Goal: Task Accomplishment & Management: Use online tool/utility

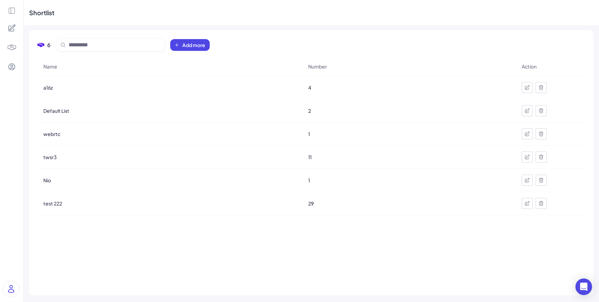
click at [11, 12] on icon at bounding box center [12, 11] width 8 height 8
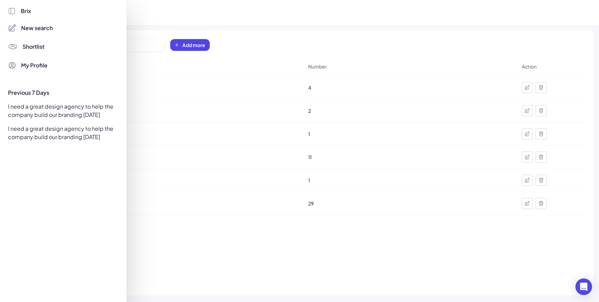
click at [11, 12] on icon at bounding box center [12, 11] width 8 height 8
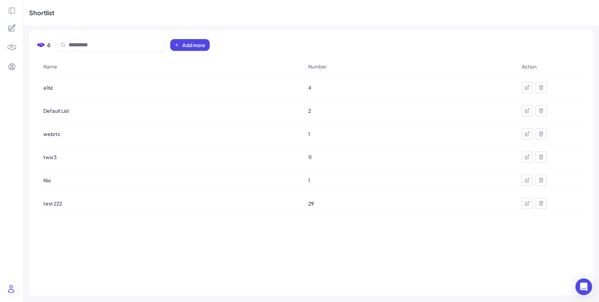
click at [11, 12] on icon at bounding box center [12, 11] width 8 height 8
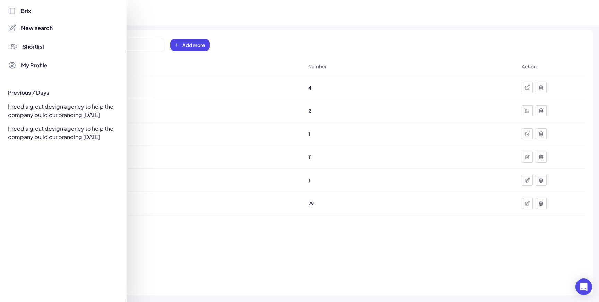
click at [31, 48] on span "Shortlist" at bounding box center [34, 47] width 22 height 8
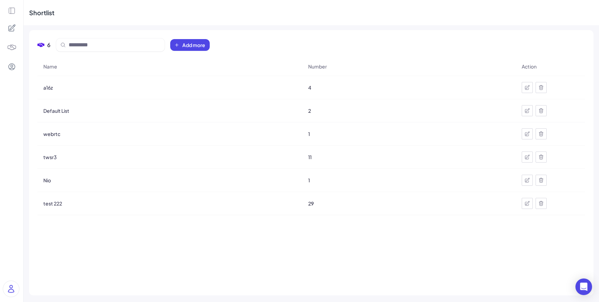
click at [14, 10] on icon at bounding box center [12, 11] width 8 height 8
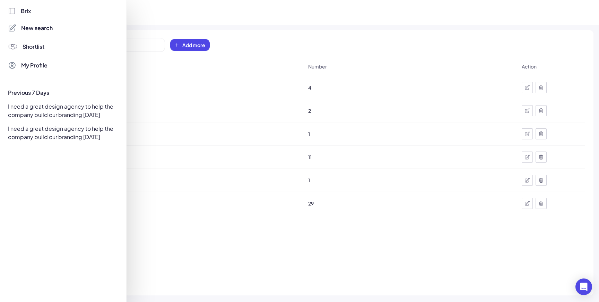
click at [37, 50] on span "Shortlist" at bounding box center [34, 47] width 22 height 8
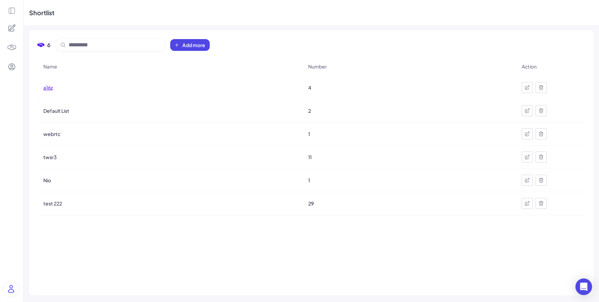
click at [51, 88] on span "a16z" at bounding box center [47, 87] width 9 height 7
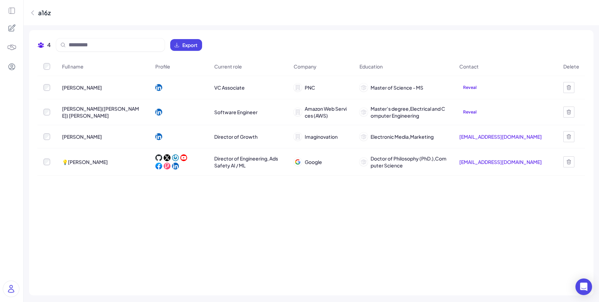
click at [91, 87] on span "[PERSON_NAME]" at bounding box center [82, 87] width 40 height 7
click at [10, 11] on icon at bounding box center [12, 11] width 8 height 8
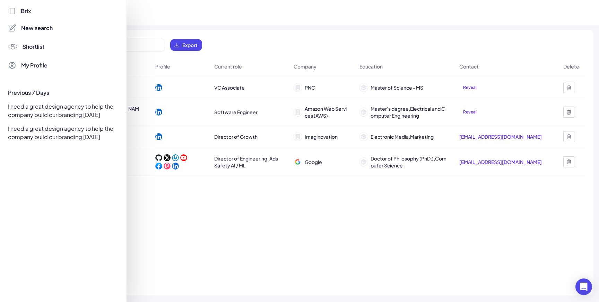
click at [23, 11] on span "Brix" at bounding box center [26, 11] width 10 height 8
click at [32, 27] on span "New search" at bounding box center [37, 28] width 32 height 8
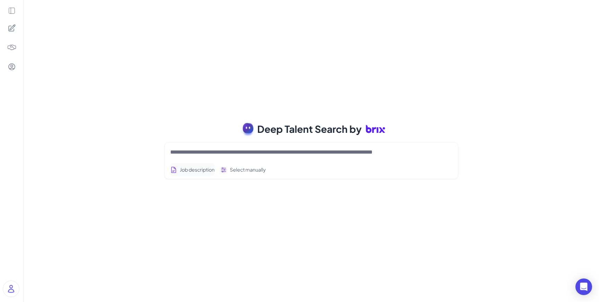
click at [214, 172] on button "Job description" at bounding box center [192, 170] width 44 height 13
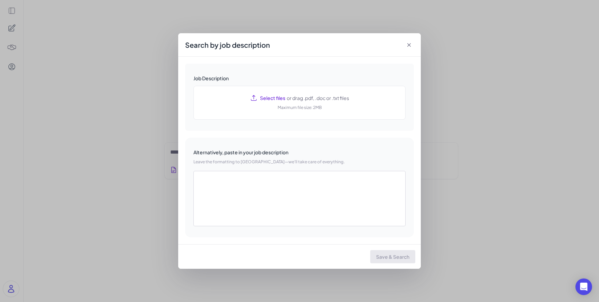
click at [408, 46] on icon at bounding box center [408, 45] width 7 height 7
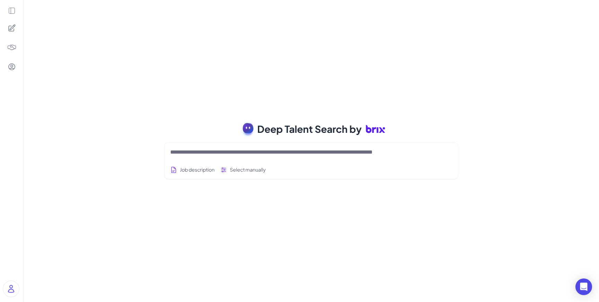
click at [242, 158] on div at bounding box center [311, 153] width 282 height 14
click at [244, 157] on div at bounding box center [311, 153] width 282 height 14
click at [245, 152] on textarea at bounding box center [302, 152] width 265 height 8
type textarea "*"
click at [193, 158] on div "*" at bounding box center [311, 153] width 282 height 14
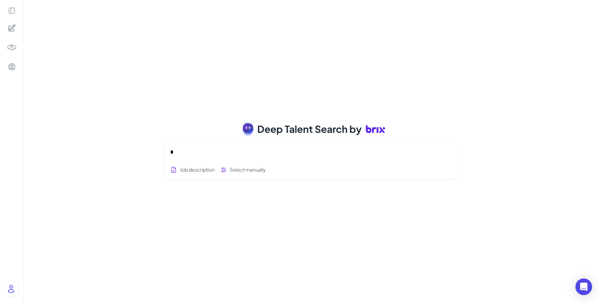
click at [193, 152] on textarea "*" at bounding box center [302, 152] width 265 height 8
type textarea "**********"
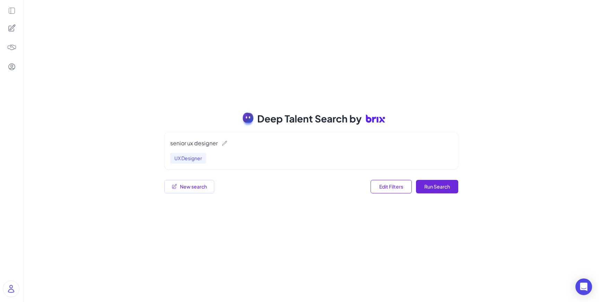
click at [332, 60] on div "Deep Talent Search by senior ux designer UX Designer More filters Job Titles Lo…" at bounding box center [311, 151] width 575 height 302
click at [442, 187] on button "Run Search" at bounding box center [437, 187] width 42 height 14
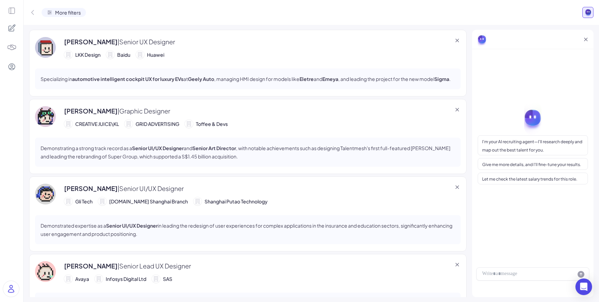
click at [389, 78] on p "Specializing in automotive intelligent cockpit UX for luxury EVs at Geely Auto …" at bounding box center [246, 79] width 410 height 8
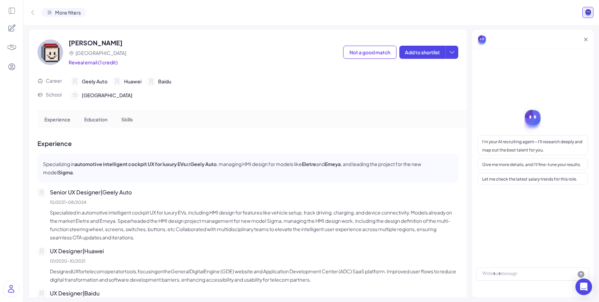
click at [29, 14] on icon at bounding box center [32, 12] width 7 height 7
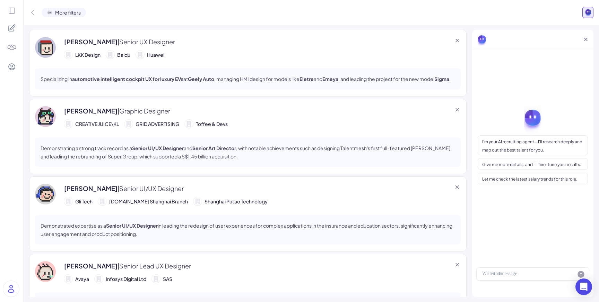
click at [17, 11] on div at bounding box center [11, 151] width 23 height 302
click at [13, 11] on icon at bounding box center [12, 11] width 8 height 8
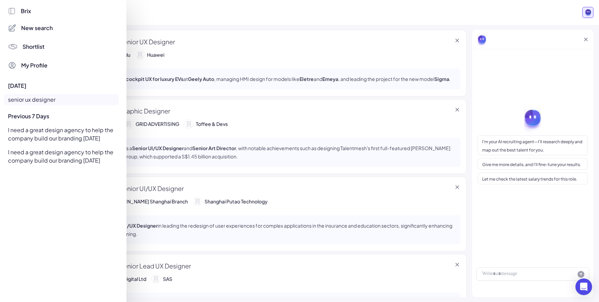
click at [26, 32] on span "New search" at bounding box center [37, 28] width 32 height 8
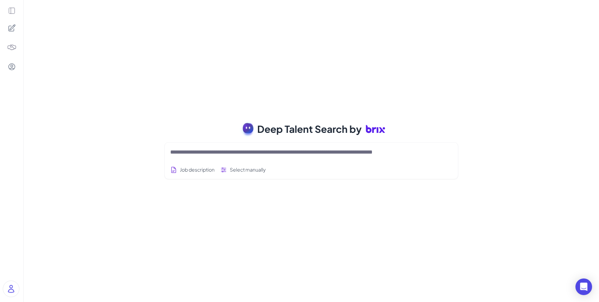
click at [242, 153] on textarea at bounding box center [302, 152] width 265 height 8
click at [10, 15] on div at bounding box center [11, 151] width 23 height 302
click at [12, 11] on icon at bounding box center [12, 11] width 8 height 8
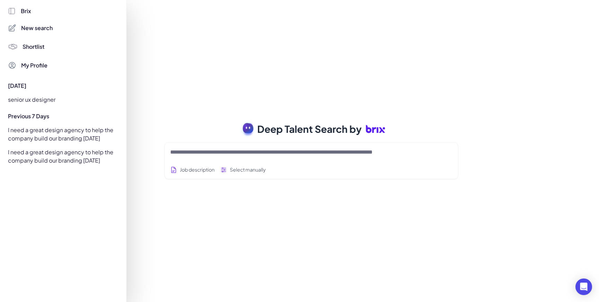
click at [51, 29] on span "New search" at bounding box center [37, 28] width 32 height 8
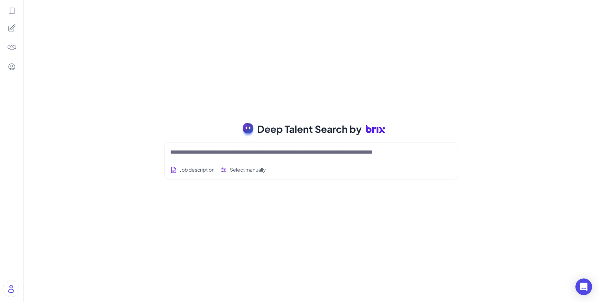
click at [187, 153] on textarea at bounding box center [302, 152] width 265 height 8
type textarea "******"
type textarea "*"
click at [13, 11] on icon at bounding box center [12, 11] width 8 height 8
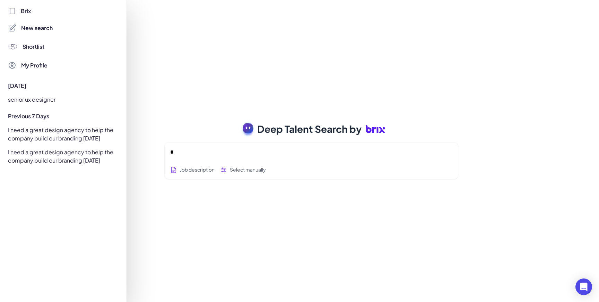
click at [26, 12] on span "Brix" at bounding box center [26, 11] width 10 height 8
click at [32, 29] on span "New search" at bounding box center [37, 28] width 32 height 8
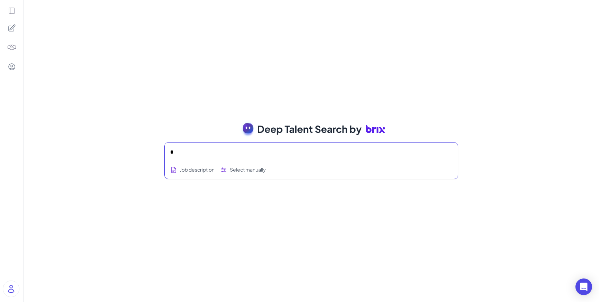
click at [181, 153] on textarea "*" at bounding box center [302, 152] width 265 height 8
type textarea "**********"
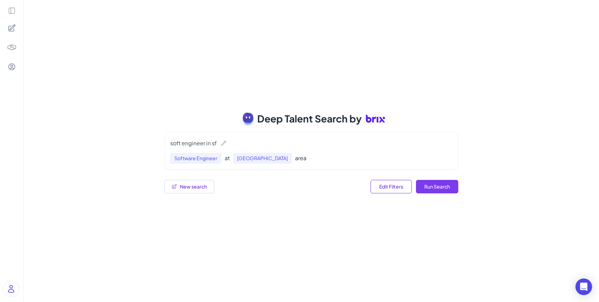
click at [438, 189] on button "Run Search" at bounding box center [437, 187] width 42 height 14
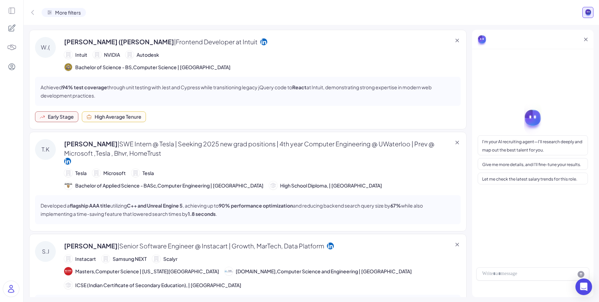
click at [174, 39] on span "| Frontend Developer at Intuit" at bounding box center [215, 42] width 83 height 8
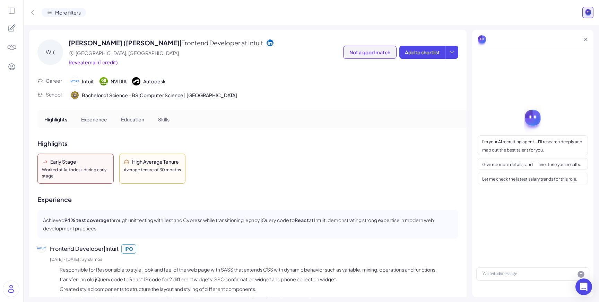
click at [381, 51] on span "Not a good match" at bounding box center [369, 52] width 41 height 6
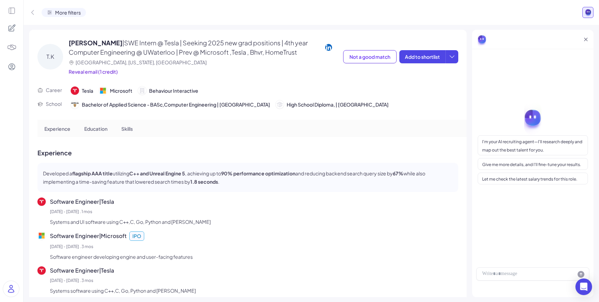
click at [451, 53] on icon at bounding box center [451, 56] width 7 height 7
click at [377, 58] on span "Not a good match" at bounding box center [369, 57] width 41 height 6
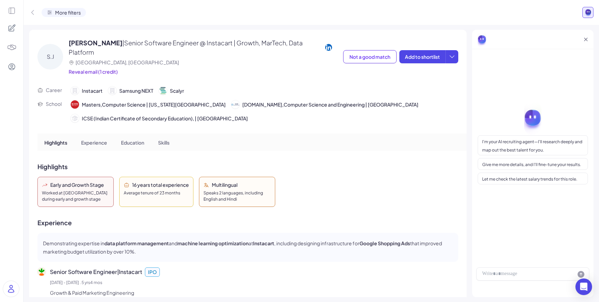
click at [14, 12] on icon at bounding box center [12, 11] width 8 height 8
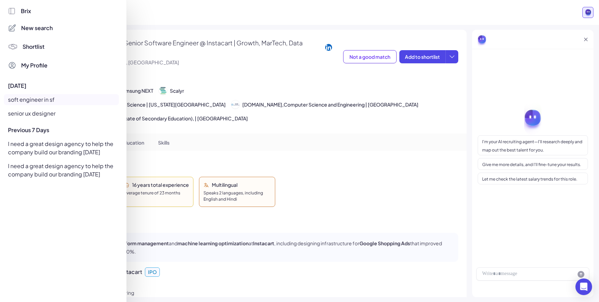
click at [31, 31] on span "New search" at bounding box center [37, 28] width 32 height 8
